Goal: Find contact information: Find contact information

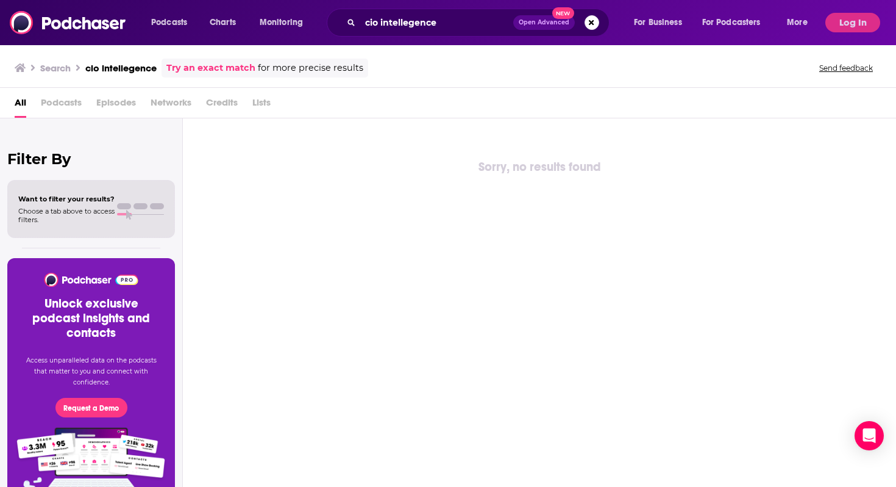
click at [405, 35] on div "cio intellegence Open Advanced New" at bounding box center [468, 23] width 283 height 28
click at [401, 24] on input "cio intellegence" at bounding box center [436, 23] width 153 height 20
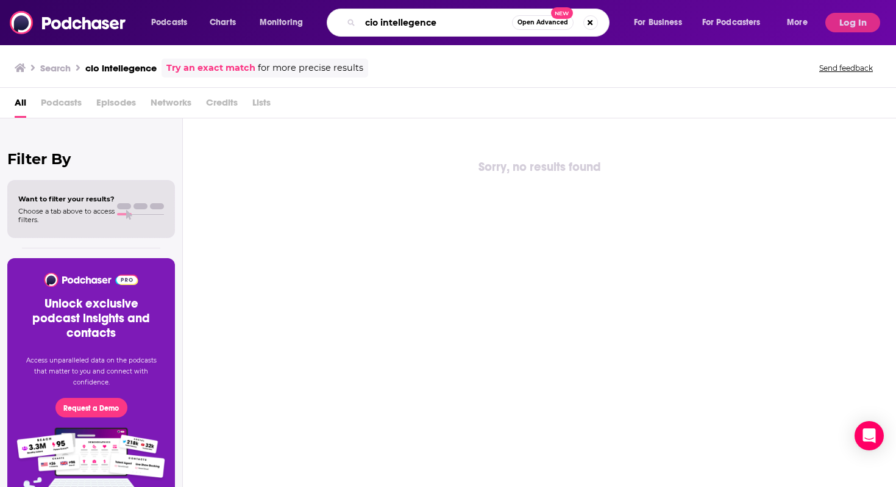
click at [401, 24] on input "cio intellegence" at bounding box center [436, 23] width 152 height 20
paste input "Wharton FinTech Podcast"
type input "Wharton FinTech Podcast"
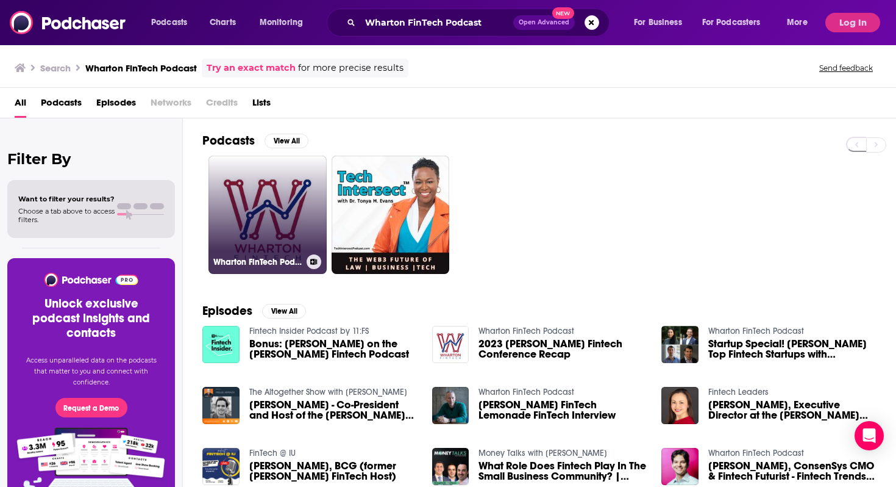
click at [260, 206] on link "Wharton FinTech Podcast" at bounding box center [268, 214] width 118 height 118
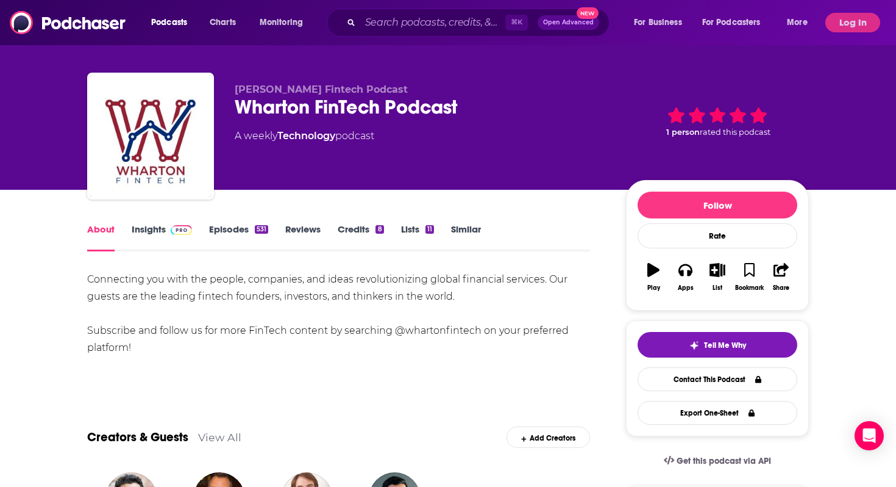
scroll to position [13, 0]
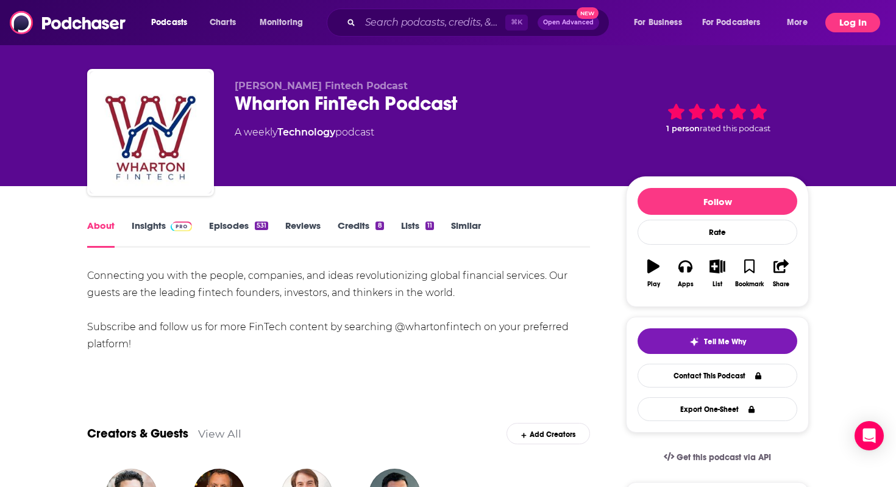
click at [852, 23] on button "Log In" at bounding box center [853, 23] width 55 height 20
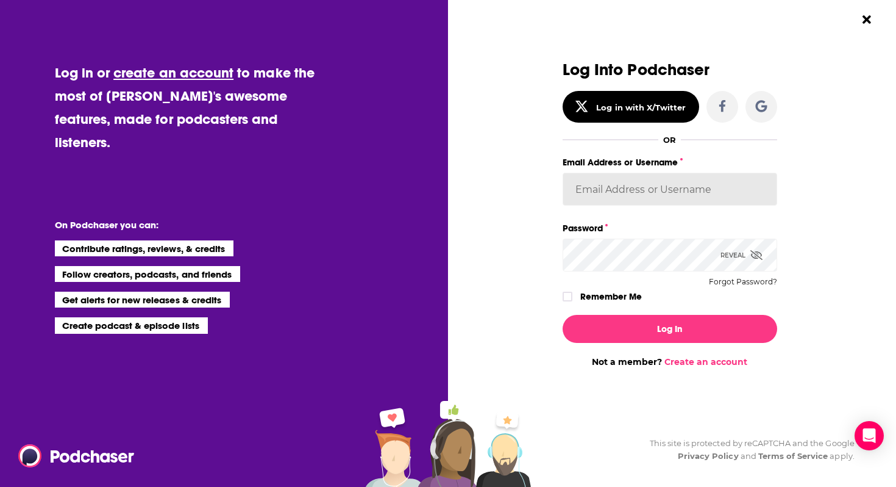
click at [608, 198] on input "Email Address or Username" at bounding box center [670, 189] width 215 height 33
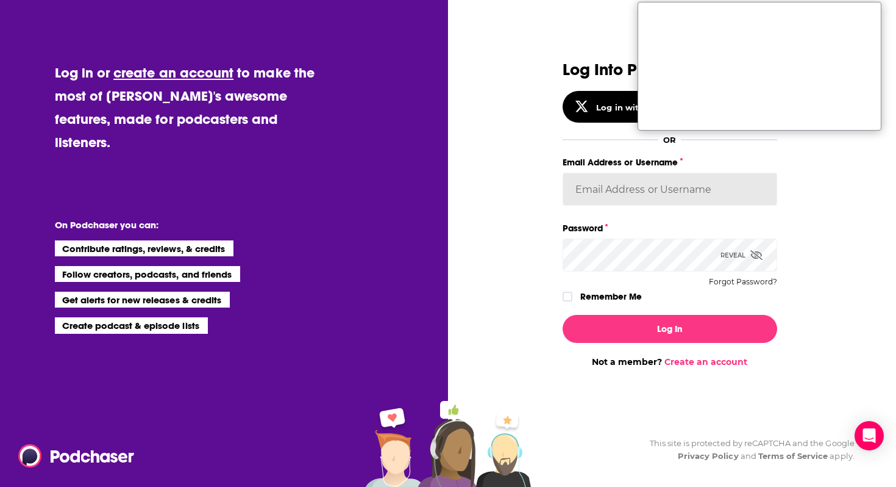
type input "[EMAIL_ADDRESS][PERSON_NAME][DOMAIN_NAME]"
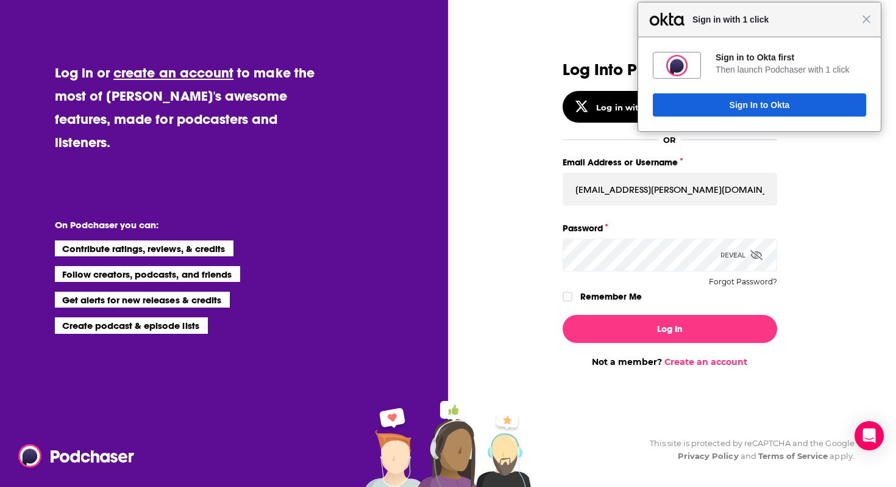
click at [563, 315] on button "Log In" at bounding box center [670, 329] width 215 height 28
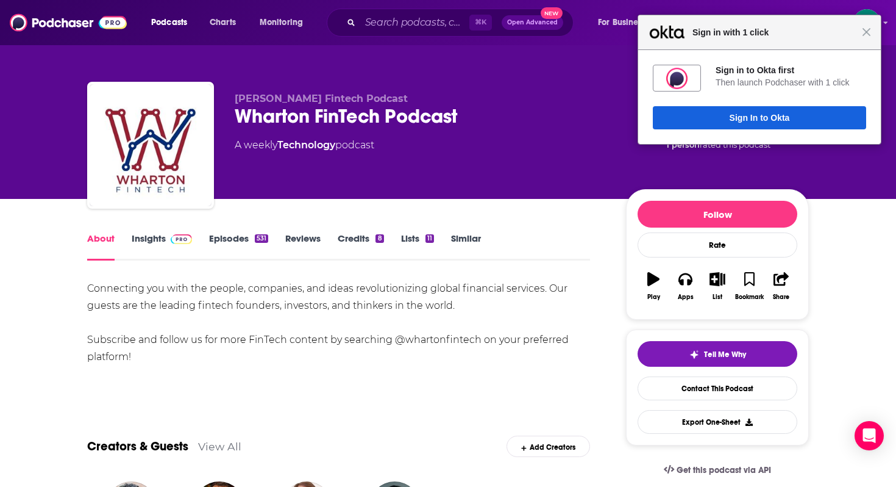
scroll to position [13, 0]
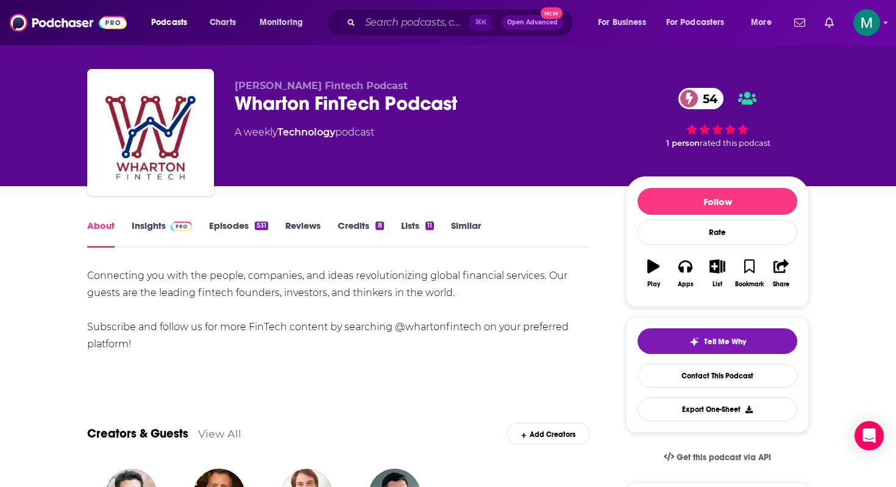
click at [153, 228] on link "Insights" at bounding box center [162, 234] width 60 height 28
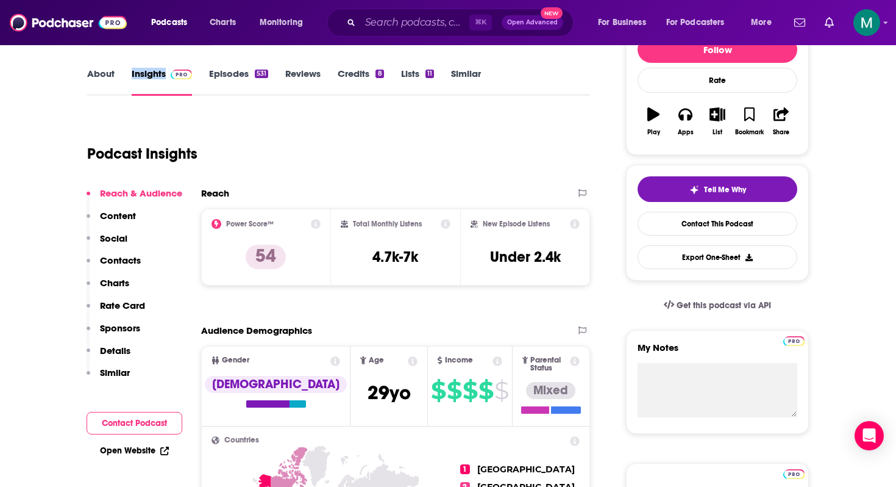
scroll to position [166, 0]
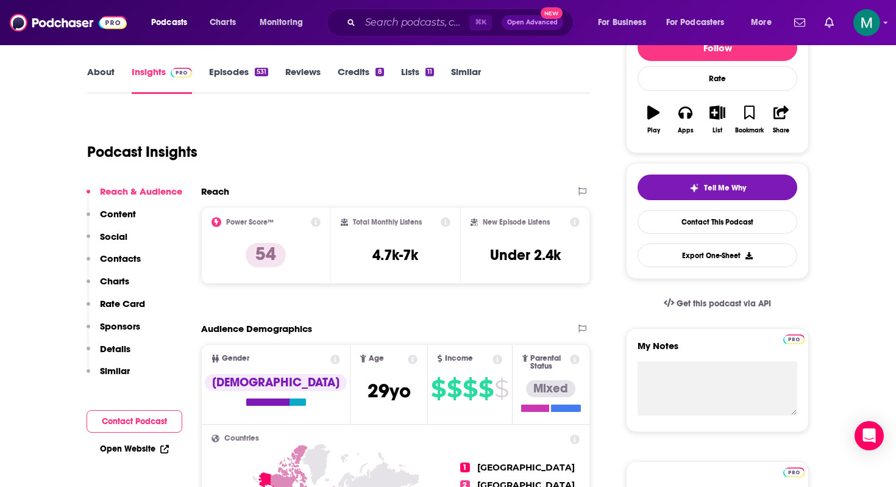
click at [128, 254] on p "Contacts" at bounding box center [120, 258] width 41 height 12
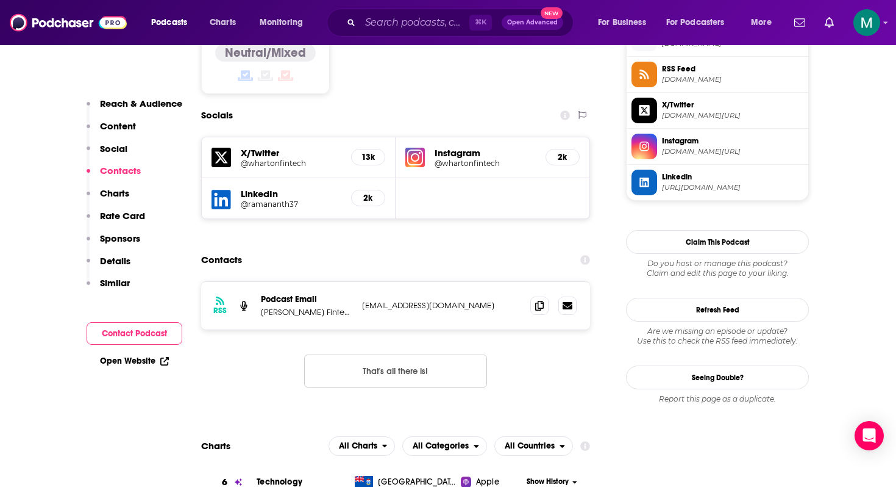
scroll to position [1018, 0]
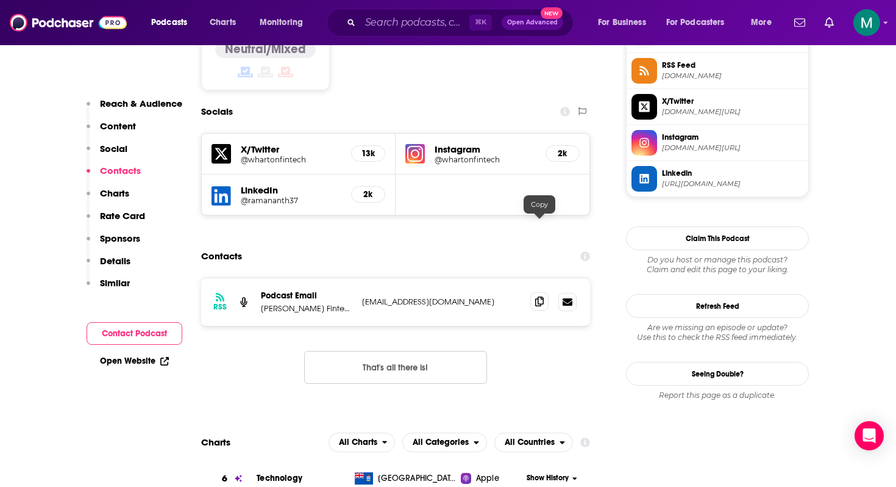
click at [545, 292] on span at bounding box center [539, 301] width 18 height 18
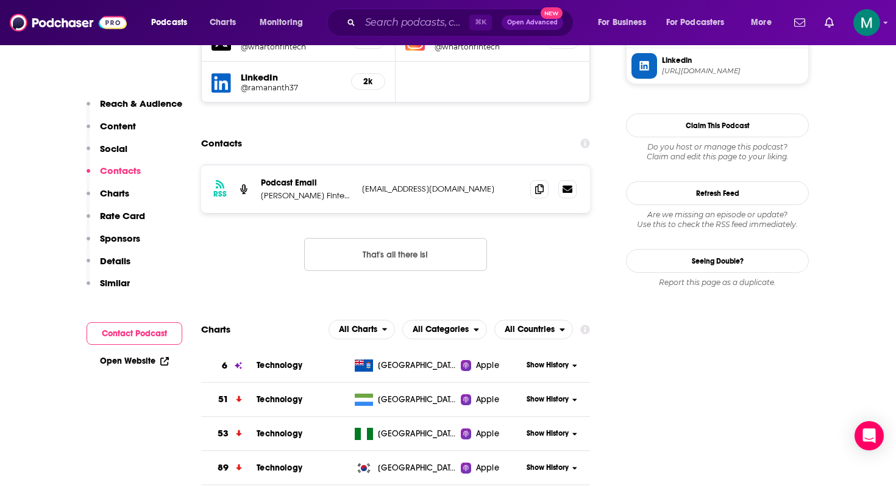
scroll to position [1132, 0]
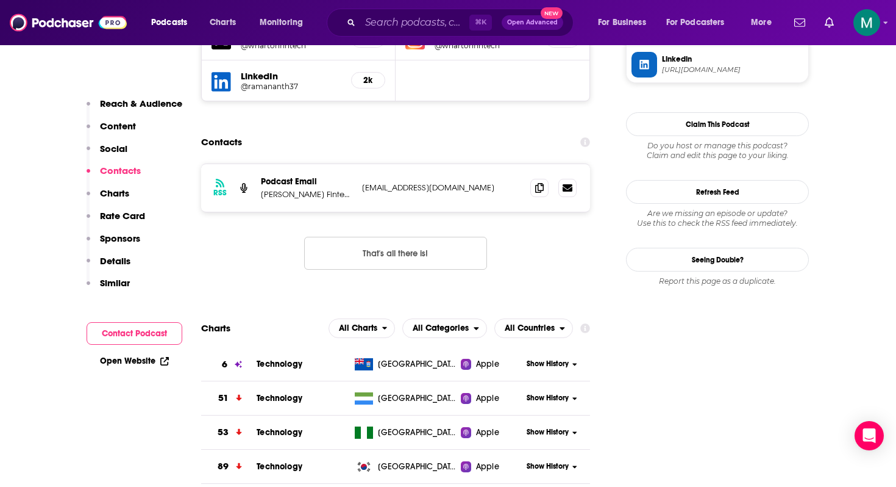
click at [144, 328] on button "Contact Podcast" at bounding box center [135, 333] width 96 height 23
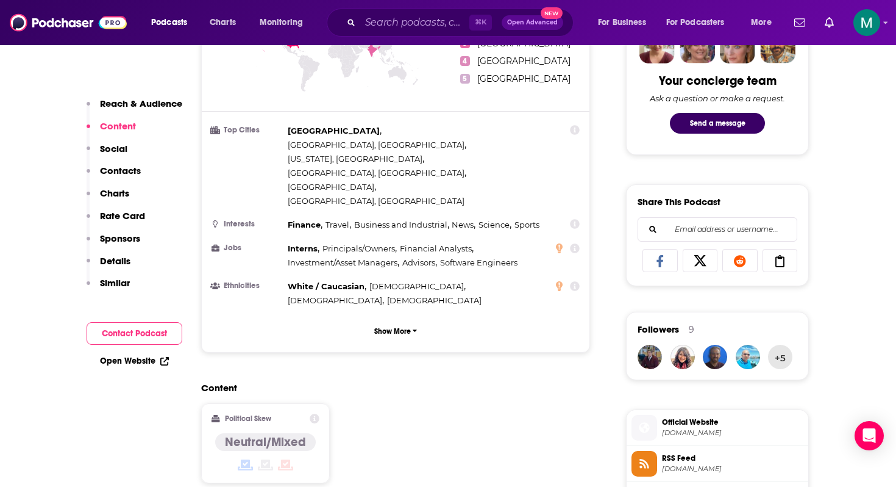
scroll to position [117, 0]
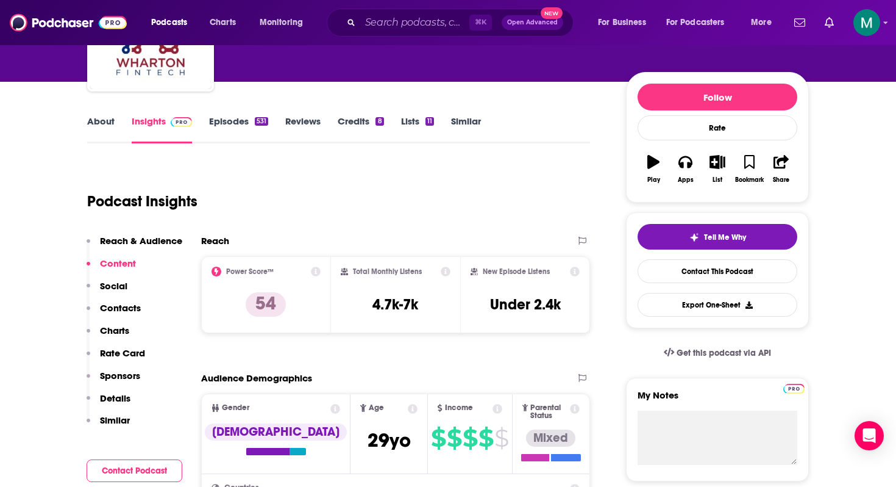
click at [164, 126] on link "Insights" at bounding box center [162, 129] width 60 height 28
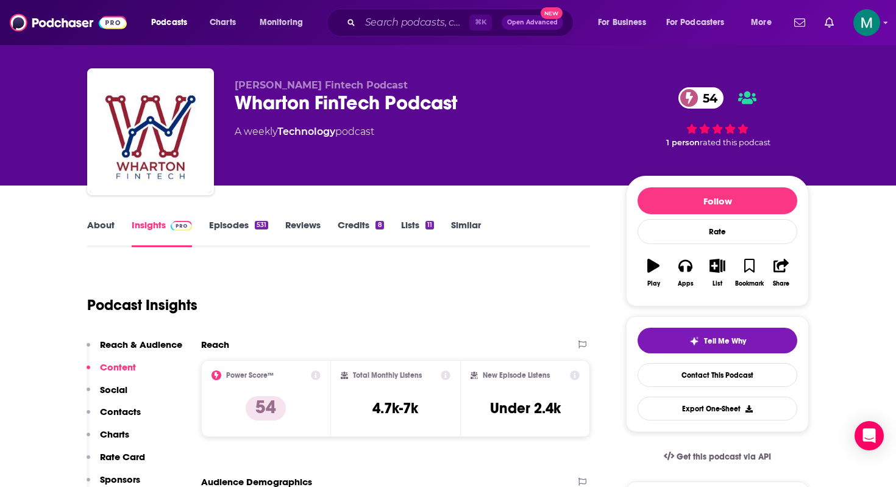
scroll to position [0, 0]
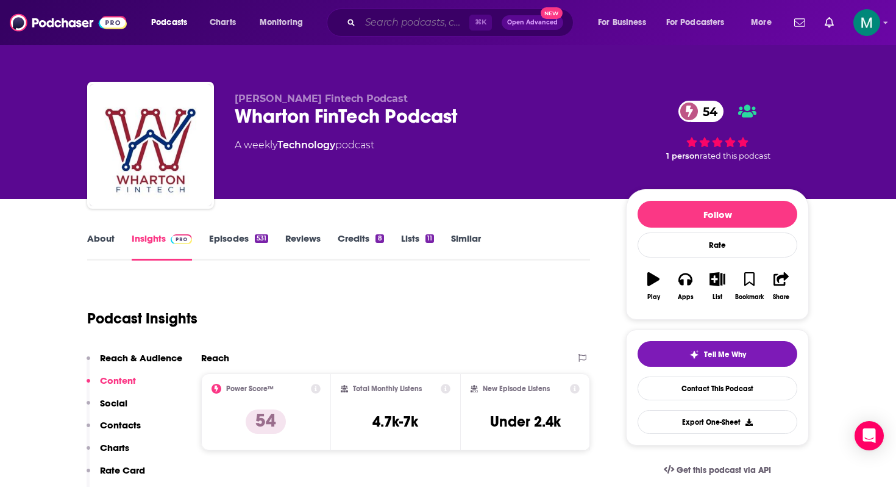
click at [380, 20] on input "Search podcasts, credits, & more..." at bounding box center [414, 23] width 109 height 20
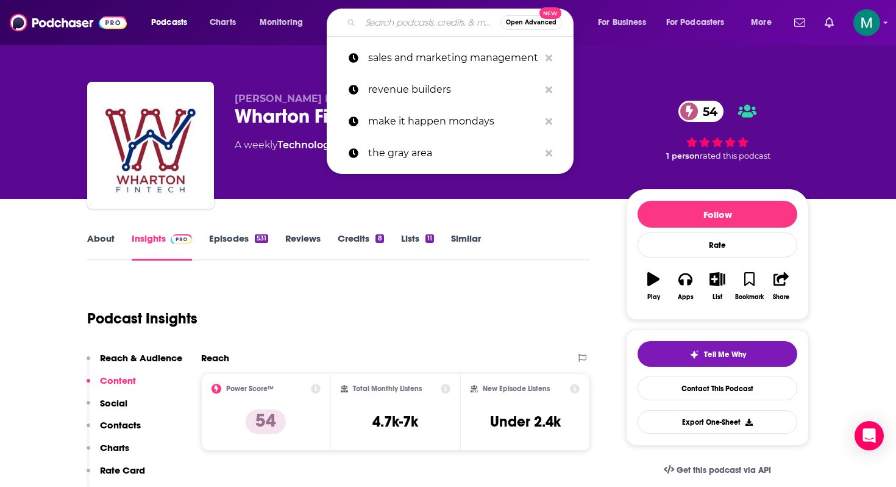
paste input "a16z Podcast"
type input "a16z Podcast"
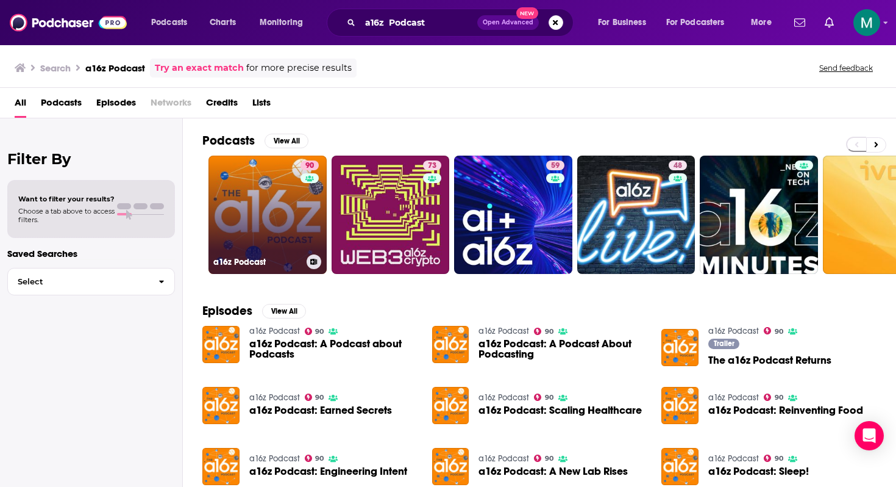
click at [274, 238] on link "90 a16z Podcast" at bounding box center [268, 214] width 118 height 118
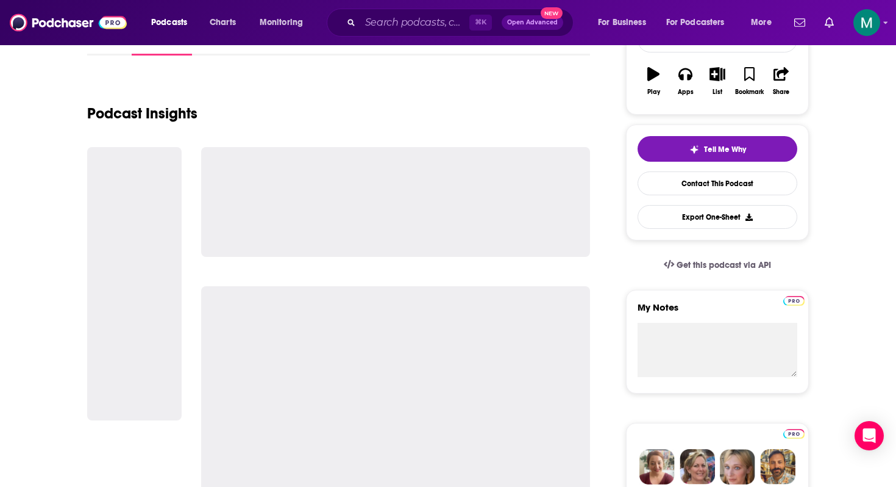
scroll to position [206, 0]
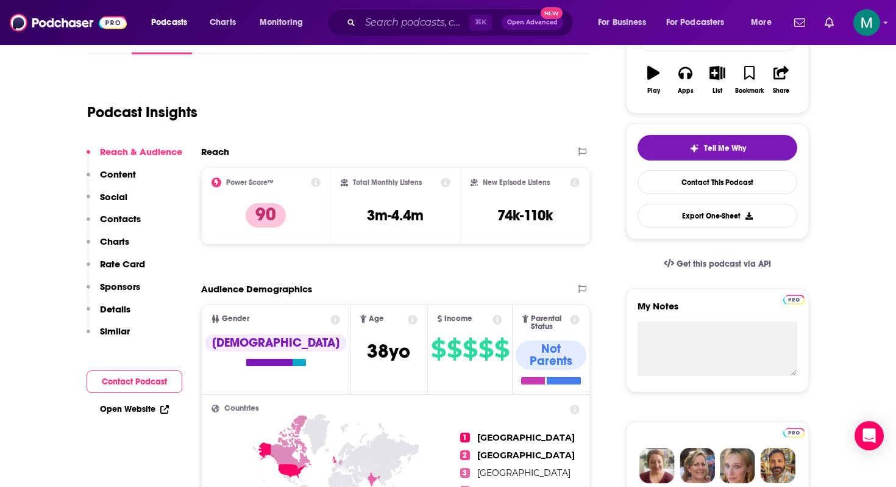
click at [118, 218] on p "Contacts" at bounding box center [120, 219] width 41 height 12
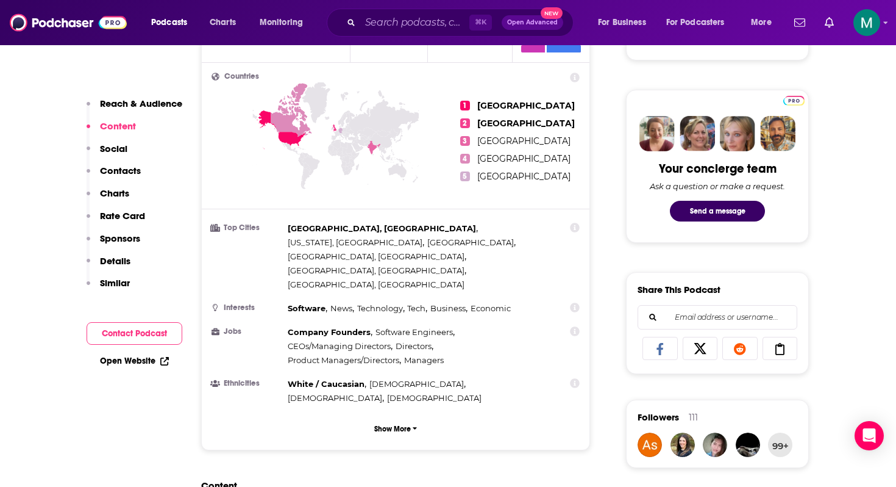
scroll to position [801, 0]
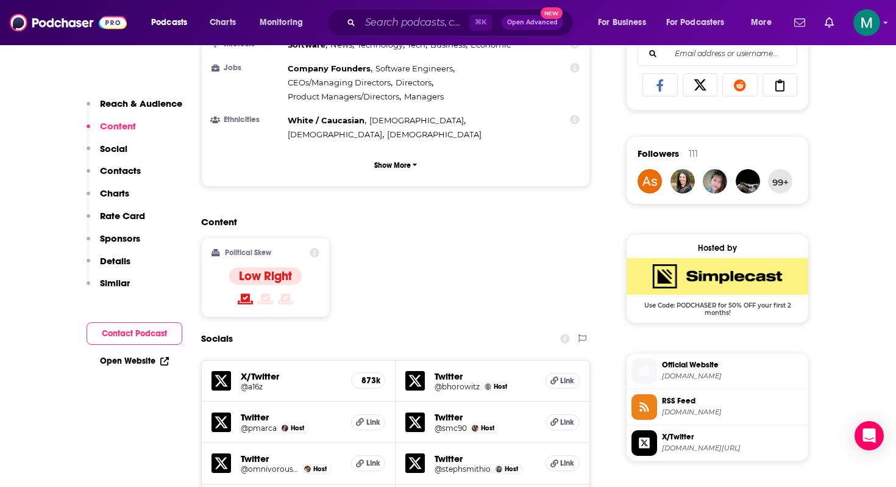
click at [148, 330] on button "Contact Podcast" at bounding box center [135, 333] width 96 height 23
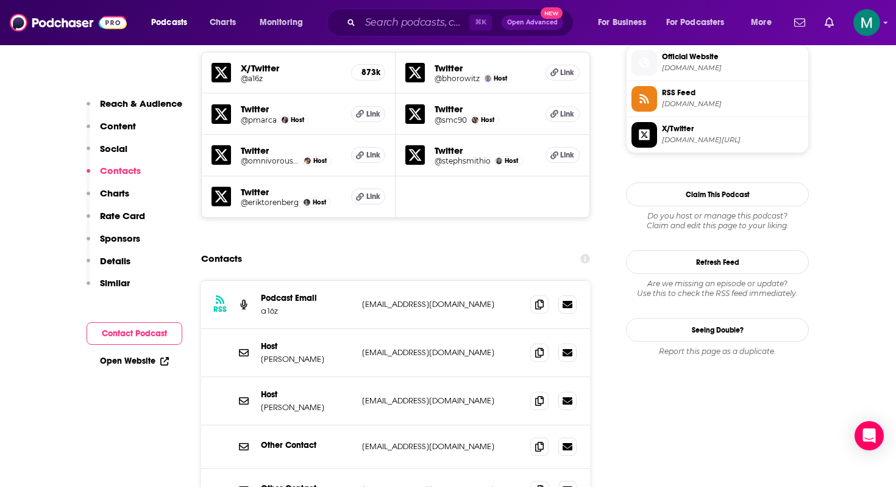
scroll to position [1121, 0]
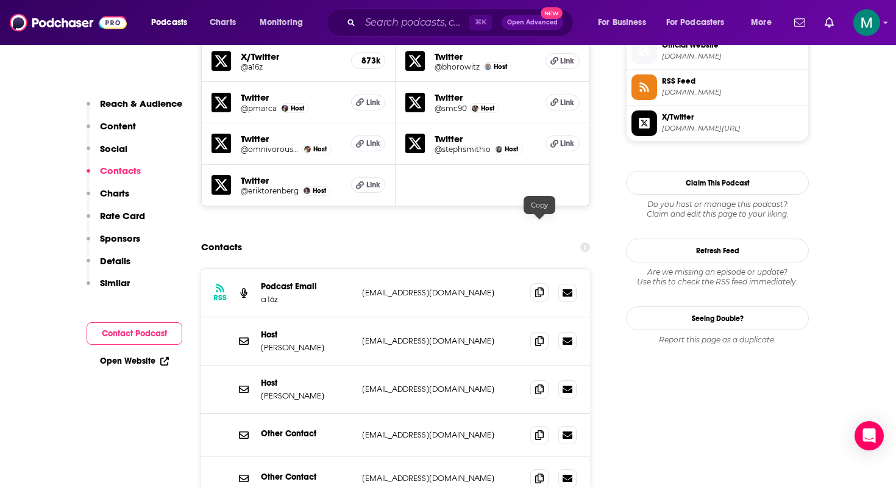
click at [541, 287] on icon at bounding box center [539, 292] width 9 height 10
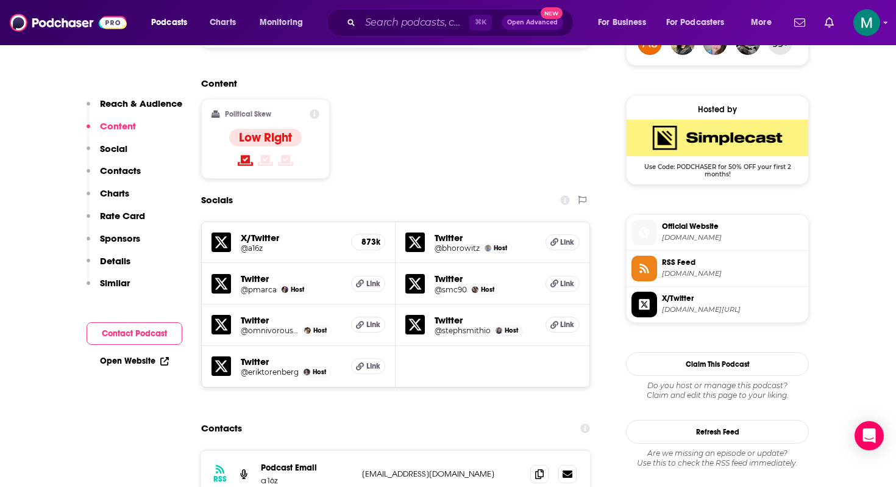
scroll to position [512, 0]
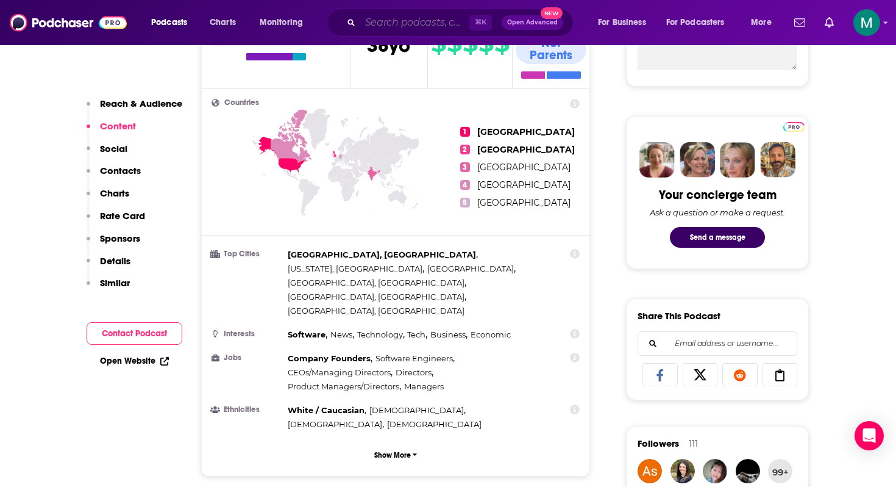
click at [380, 21] on input "Search podcasts, credits, & more..." at bounding box center [414, 23] width 109 height 20
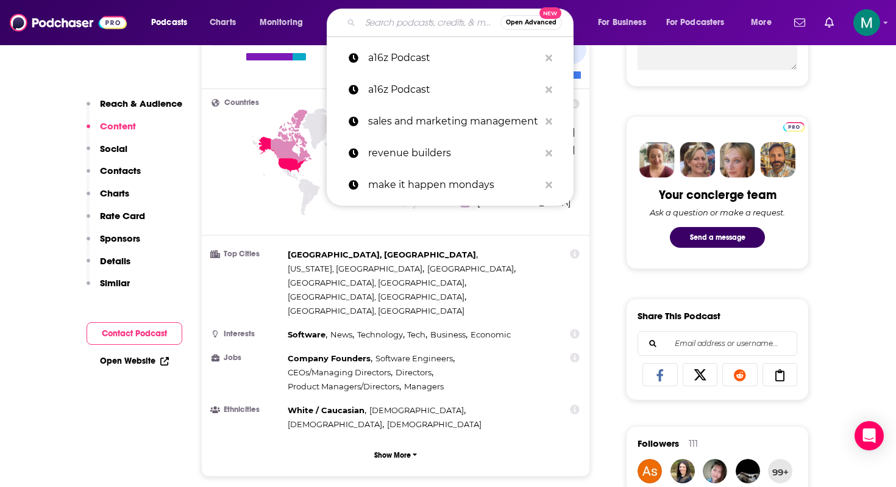
click at [380, 21] on input "Search podcasts, credits, & more..." at bounding box center [430, 23] width 140 height 20
paste input "Fintech Insider Podcast"
type input "Fintech Insider Podcast"
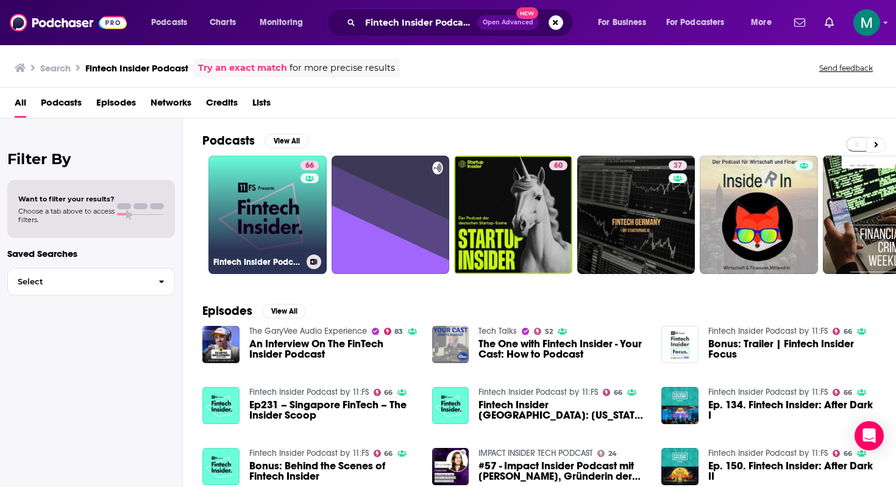
click at [255, 212] on link "66 Fintech Insider Podcast by 11:FS" at bounding box center [268, 214] width 118 height 118
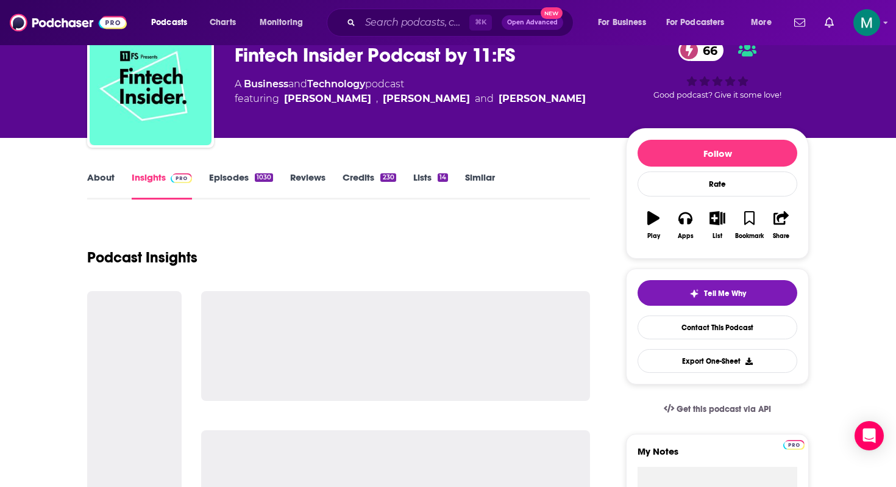
scroll to position [62, 0]
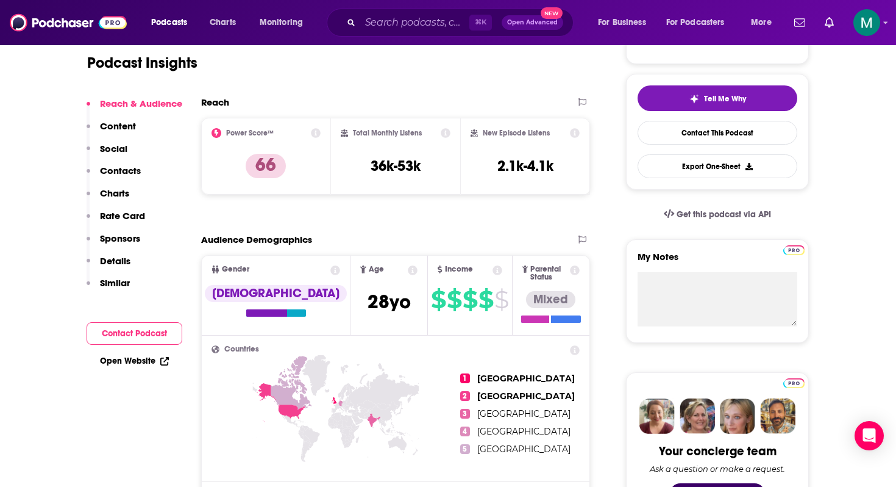
click at [143, 335] on button "Contact Podcast" at bounding box center [135, 333] width 96 height 23
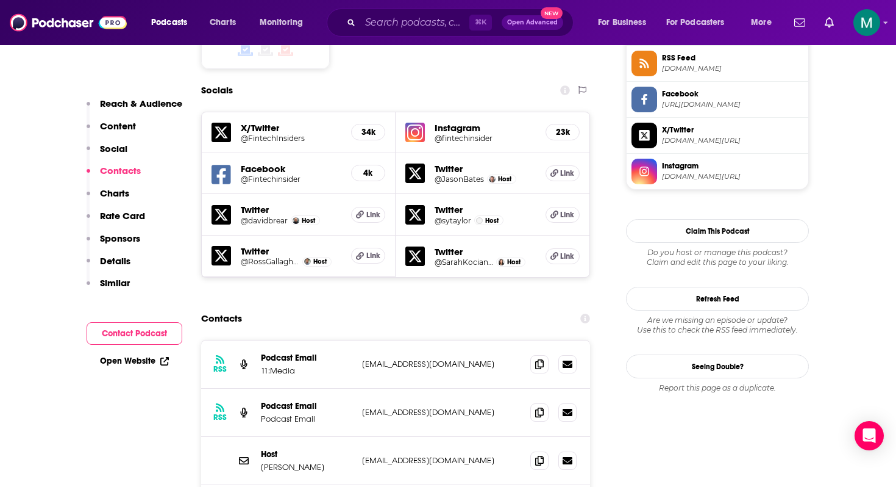
scroll to position [1105, 0]
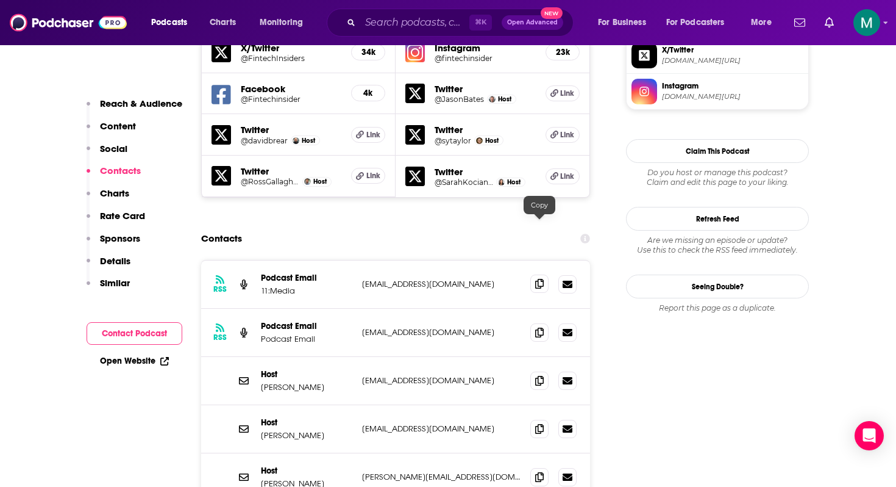
click at [544, 274] on span at bounding box center [539, 283] width 18 height 18
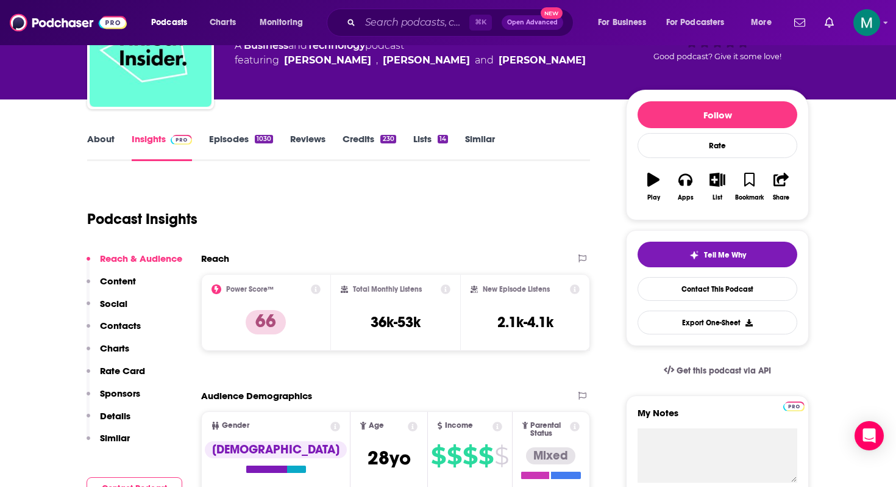
scroll to position [0, 0]
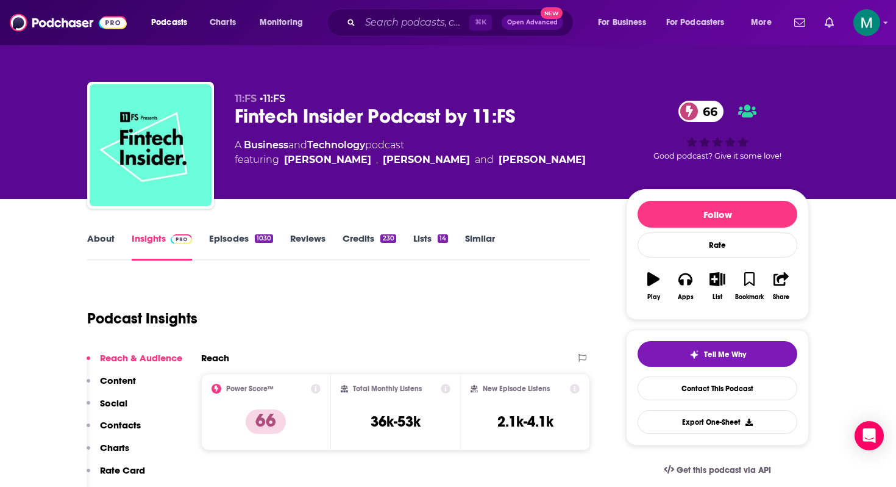
click at [294, 114] on div "Fintech Insider Podcast by 11:FS 66" at bounding box center [421, 116] width 372 height 24
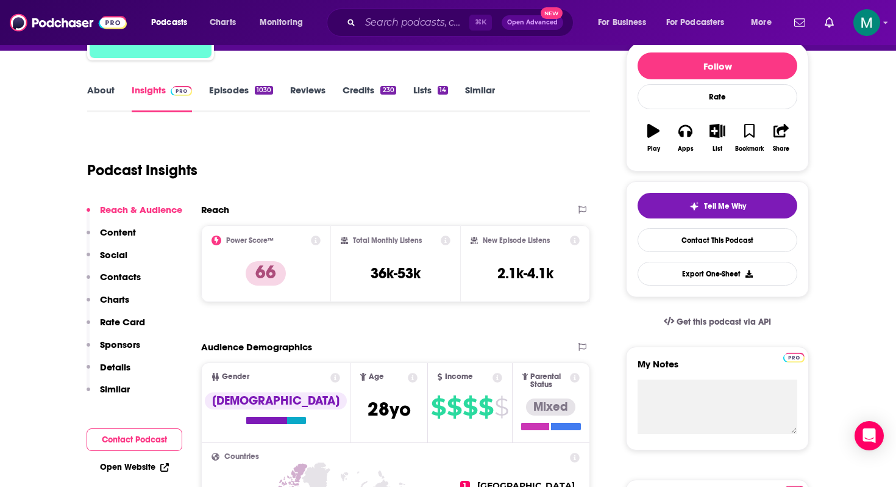
scroll to position [180, 0]
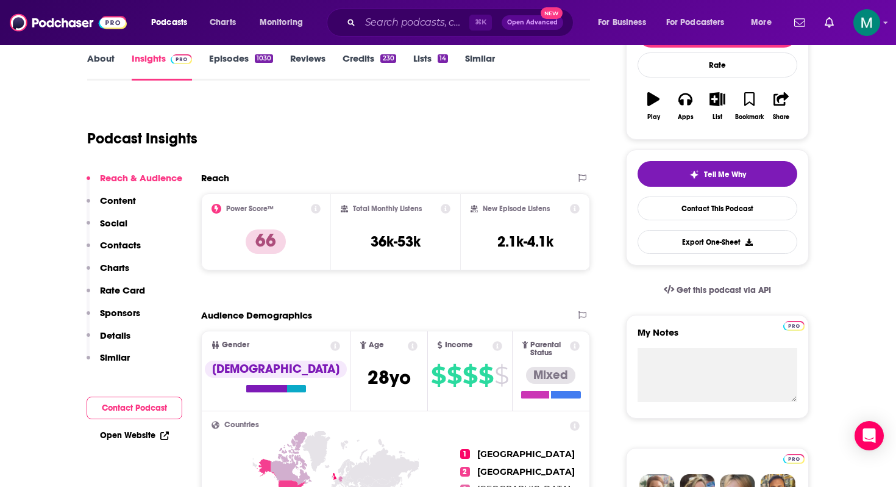
click at [152, 402] on button "Contact Podcast" at bounding box center [135, 407] width 96 height 23
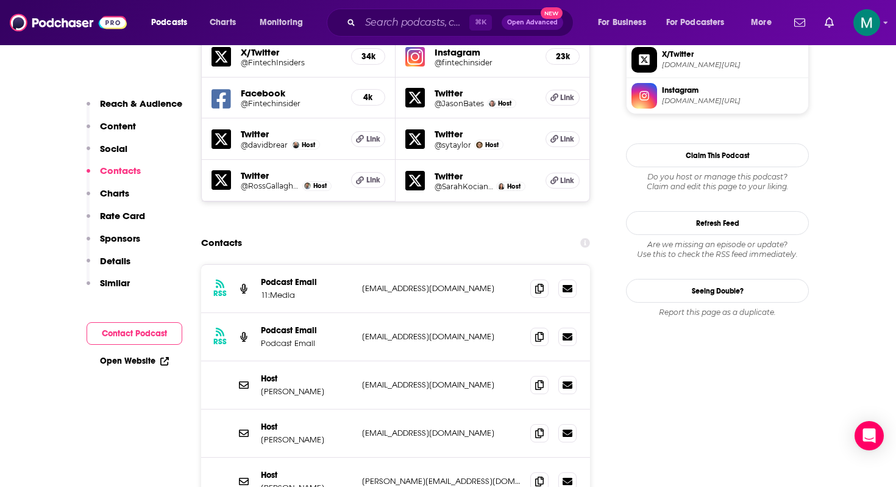
scroll to position [1105, 0]
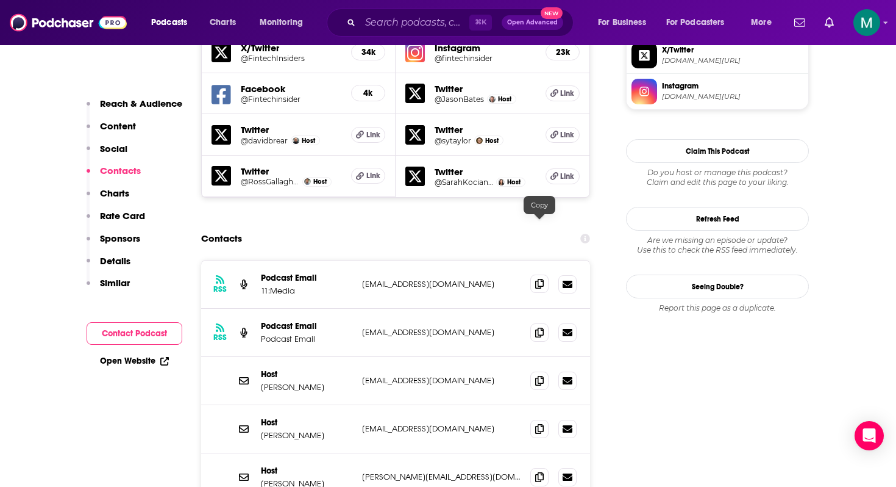
click at [545, 274] on span at bounding box center [539, 283] width 18 height 18
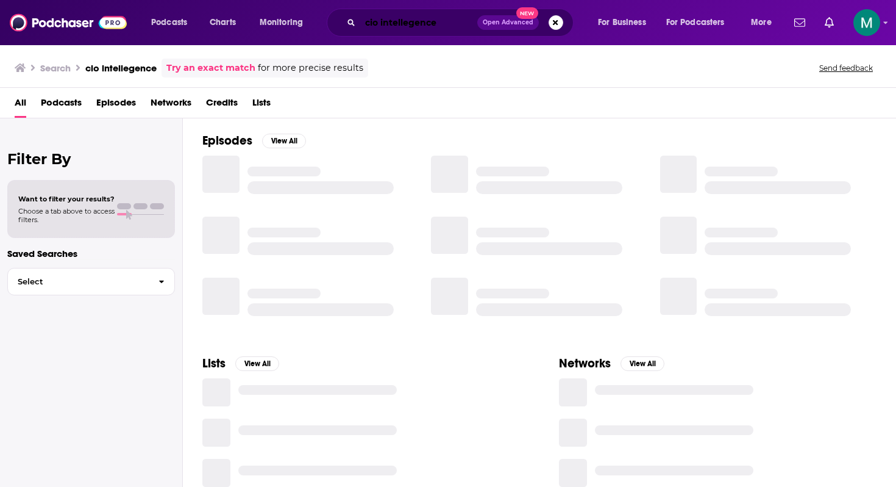
click at [398, 24] on input "cio intellegence" at bounding box center [418, 23] width 117 height 20
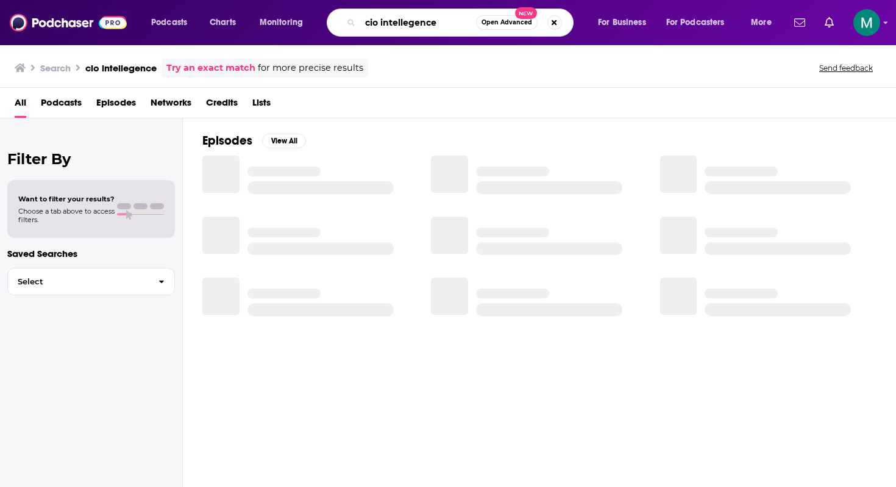
click at [398, 24] on input "cio intellegence" at bounding box center [418, 23] width 116 height 20
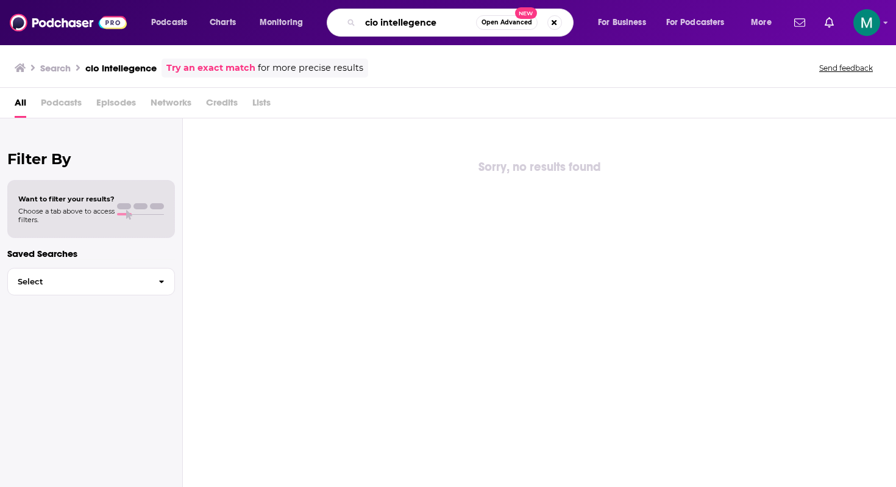
click at [398, 24] on input "cio intellegence" at bounding box center [418, 23] width 116 height 20
type input "breaking banks"
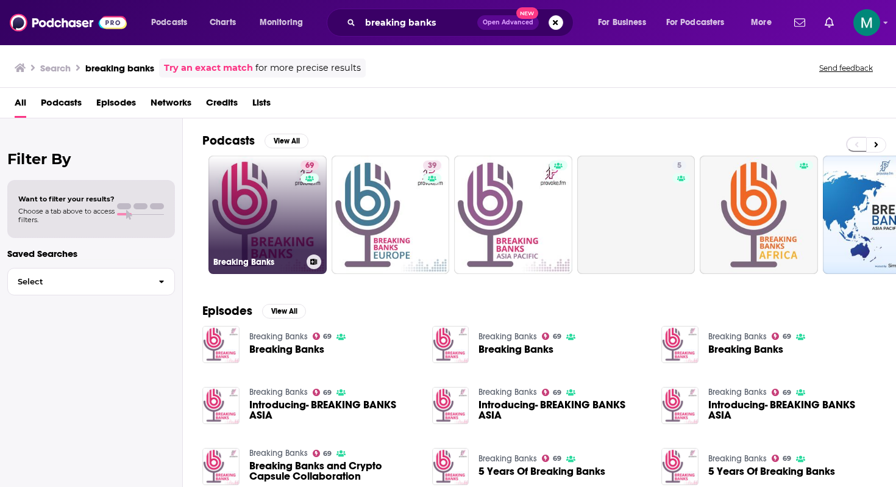
click at [246, 206] on link "69 Breaking Banks" at bounding box center [268, 214] width 118 height 118
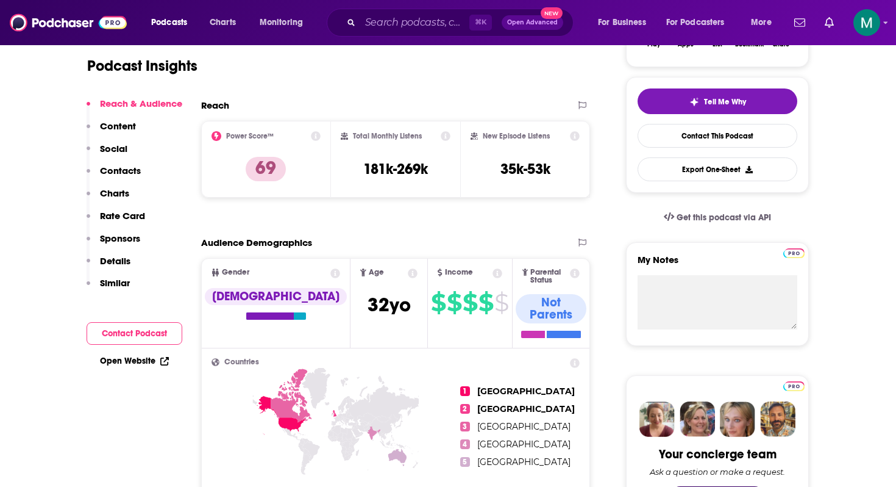
click at [141, 338] on button "Contact Podcast" at bounding box center [135, 333] width 96 height 23
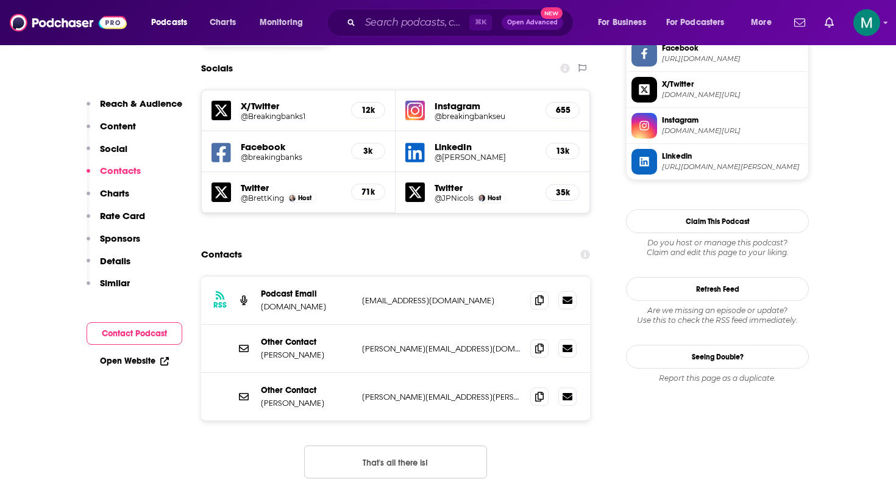
scroll to position [1075, 0]
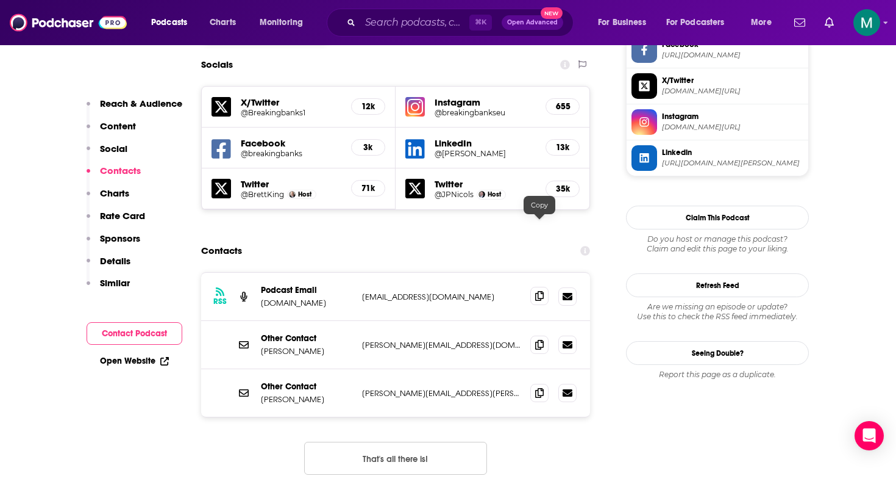
click at [538, 291] on icon at bounding box center [539, 296] width 9 height 10
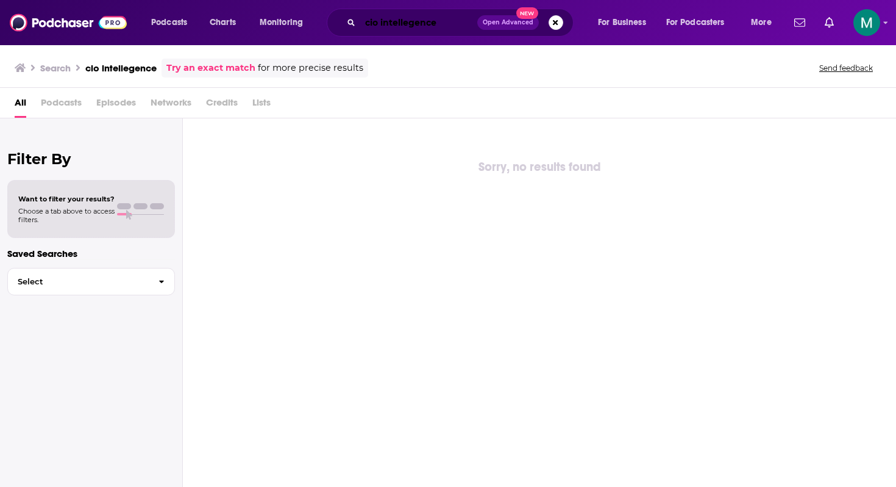
click at [368, 30] on input "cio intellegence" at bounding box center [418, 23] width 117 height 20
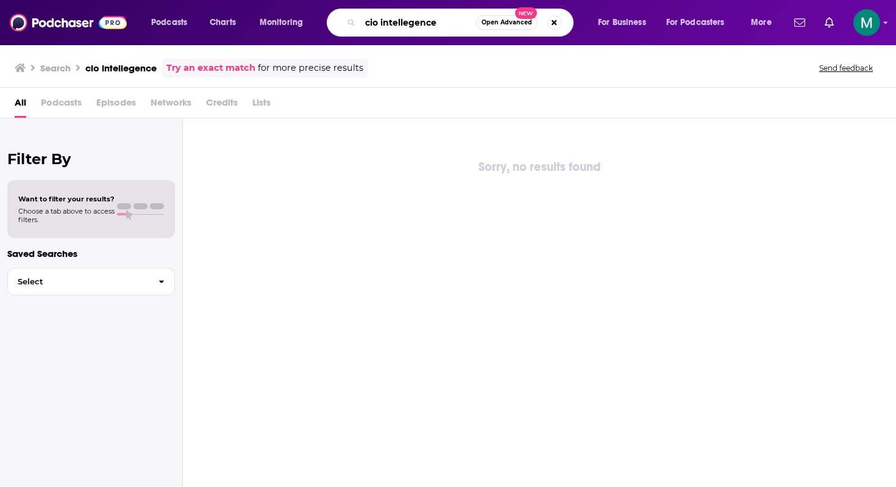
click at [368, 30] on input "cio intellegence" at bounding box center [418, 23] width 116 height 20
type input "banking transformed"
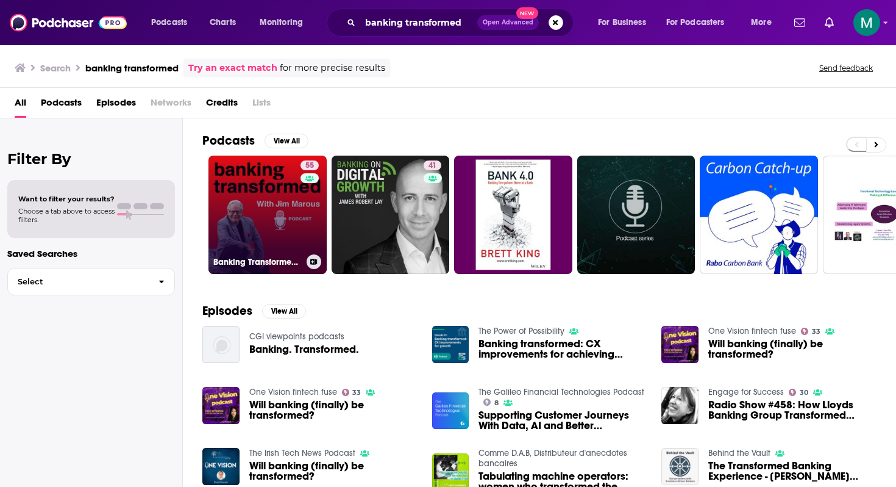
click at [273, 222] on link "55 Banking Transformed with Jim Marous" at bounding box center [268, 214] width 118 height 118
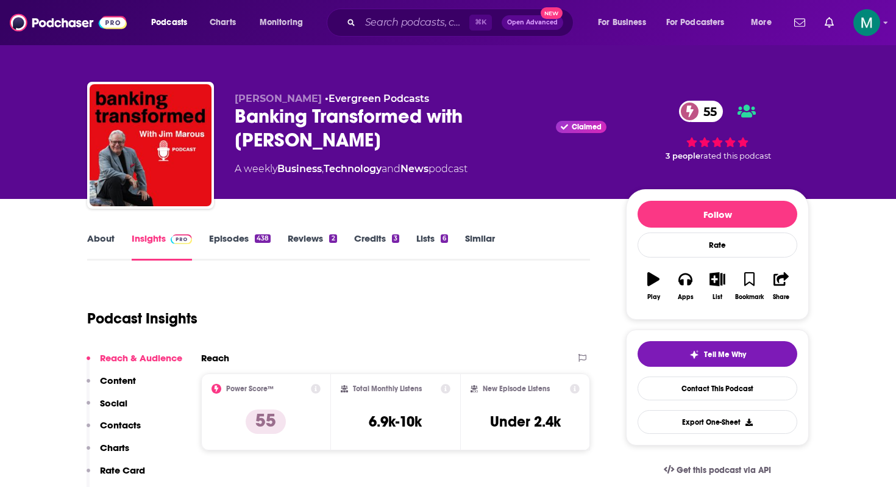
click at [148, 337] on div "Podcast Insights" at bounding box center [333, 311] width 493 height 62
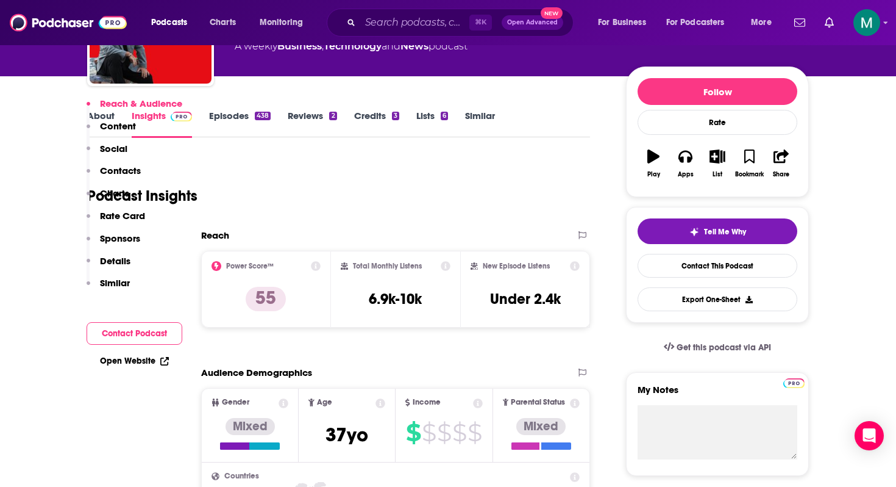
scroll to position [309, 0]
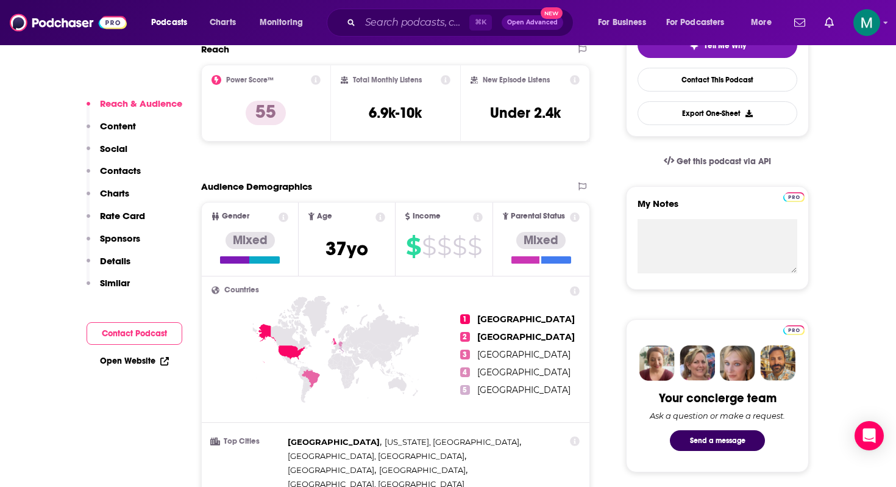
click at [137, 344] on button "Contact Podcast" at bounding box center [135, 333] width 96 height 23
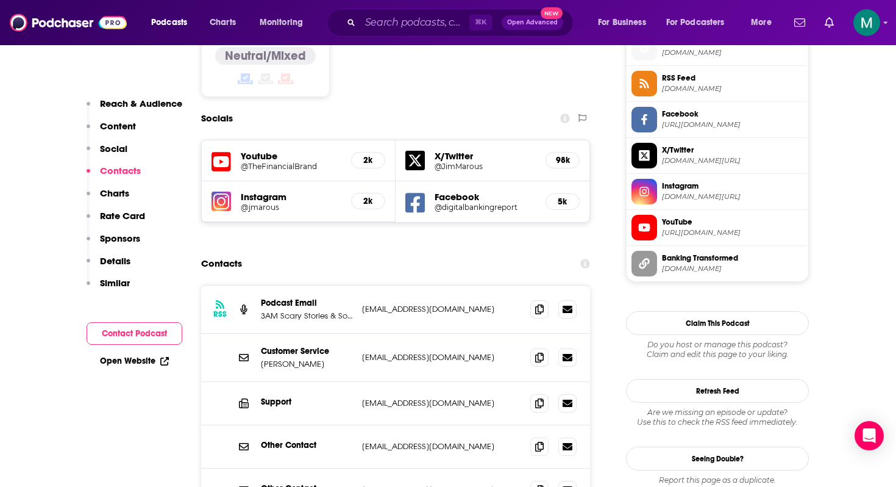
scroll to position [1047, 0]
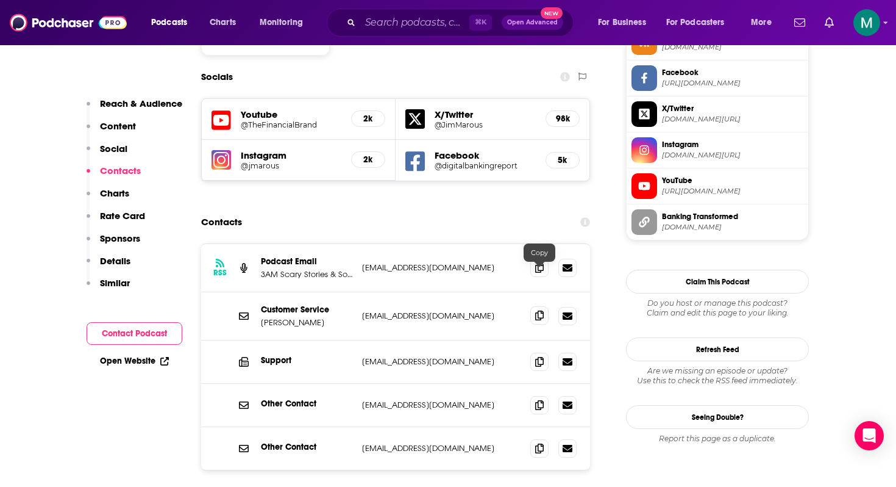
click at [543, 306] on span at bounding box center [539, 315] width 18 height 18
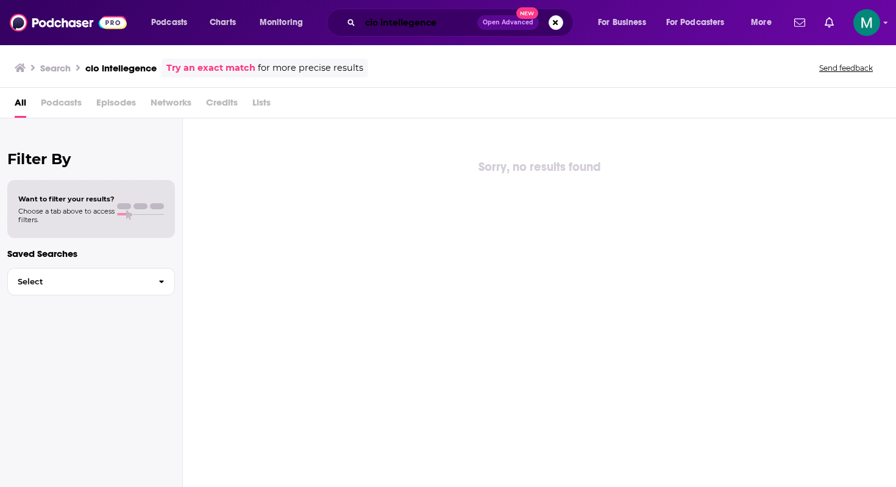
click at [393, 18] on input "cio intellegence" at bounding box center [418, 23] width 117 height 20
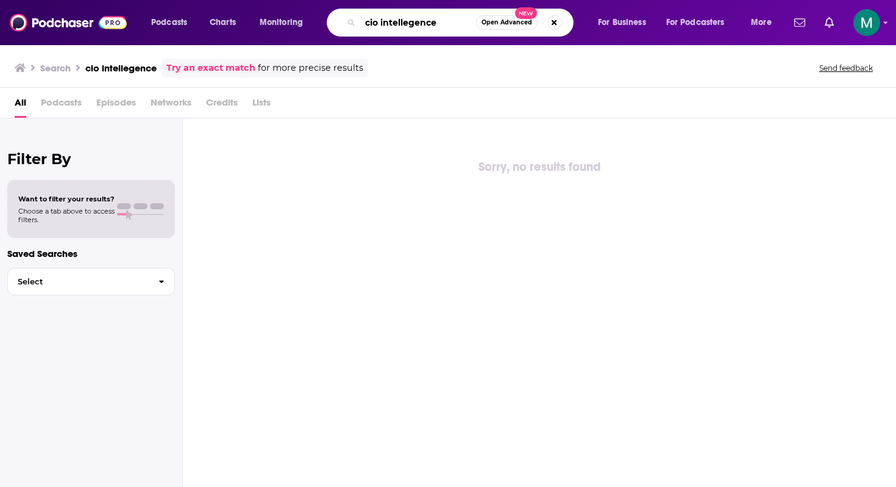
click at [393, 18] on input "cio intellegence" at bounding box center [418, 23] width 116 height 20
paste input "One Vision fintech fus"
type input "One Vision fintech fuse"
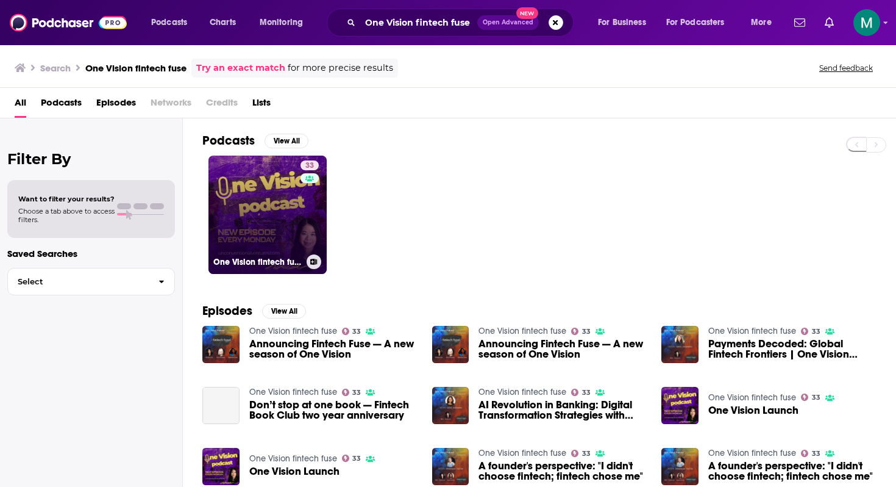
click at [275, 229] on link "33 One Vision fintech fuse" at bounding box center [268, 214] width 118 height 118
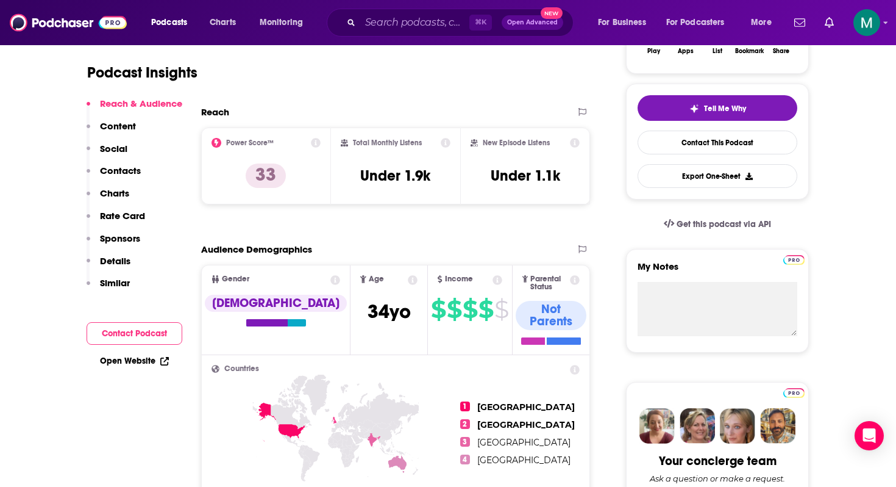
scroll to position [246, 0]
click at [149, 337] on button "Contact Podcast" at bounding box center [135, 333] width 96 height 23
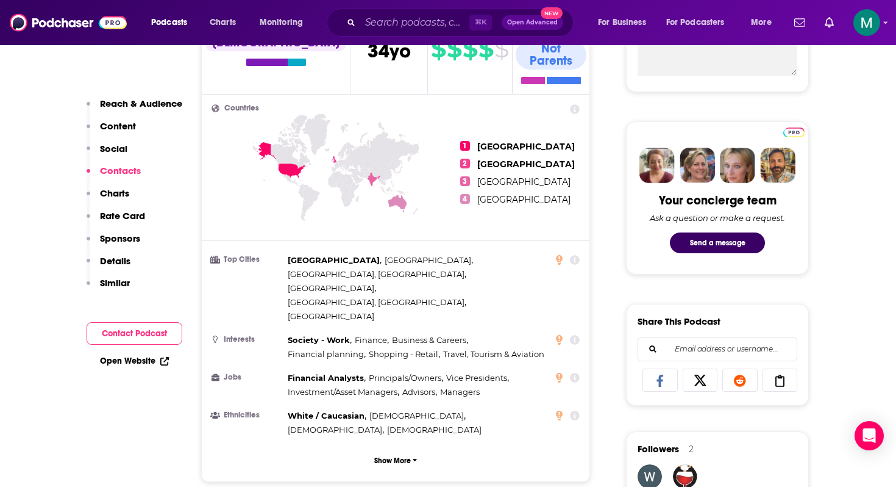
scroll to position [0, 0]
